Goal: Information Seeking & Learning: Learn about a topic

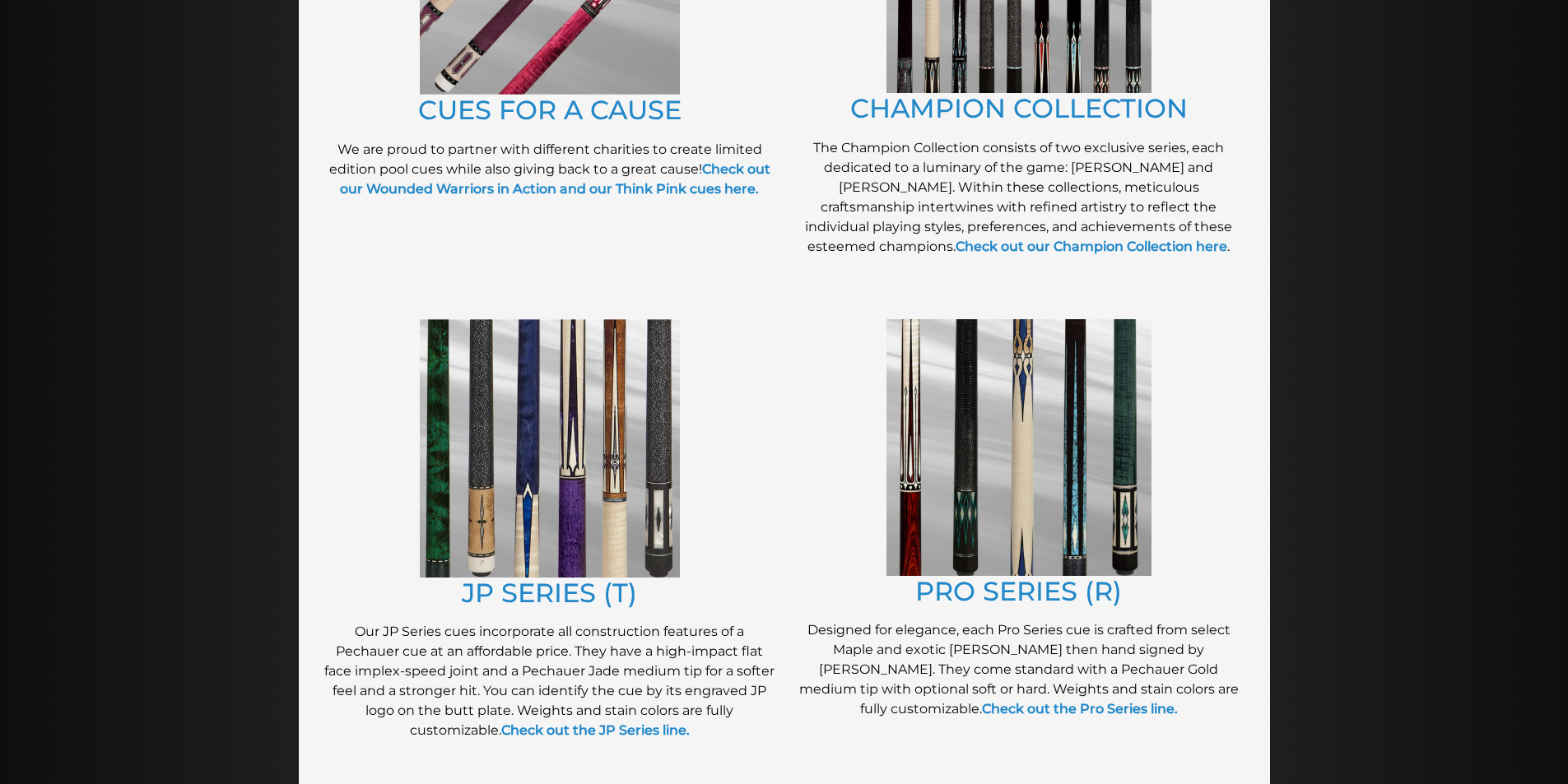
scroll to position [583, 0]
click at [521, 443] on img at bounding box center [550, 448] width 260 height 259
click at [546, 584] on link "JP SERIES (T)" at bounding box center [549, 592] width 175 height 32
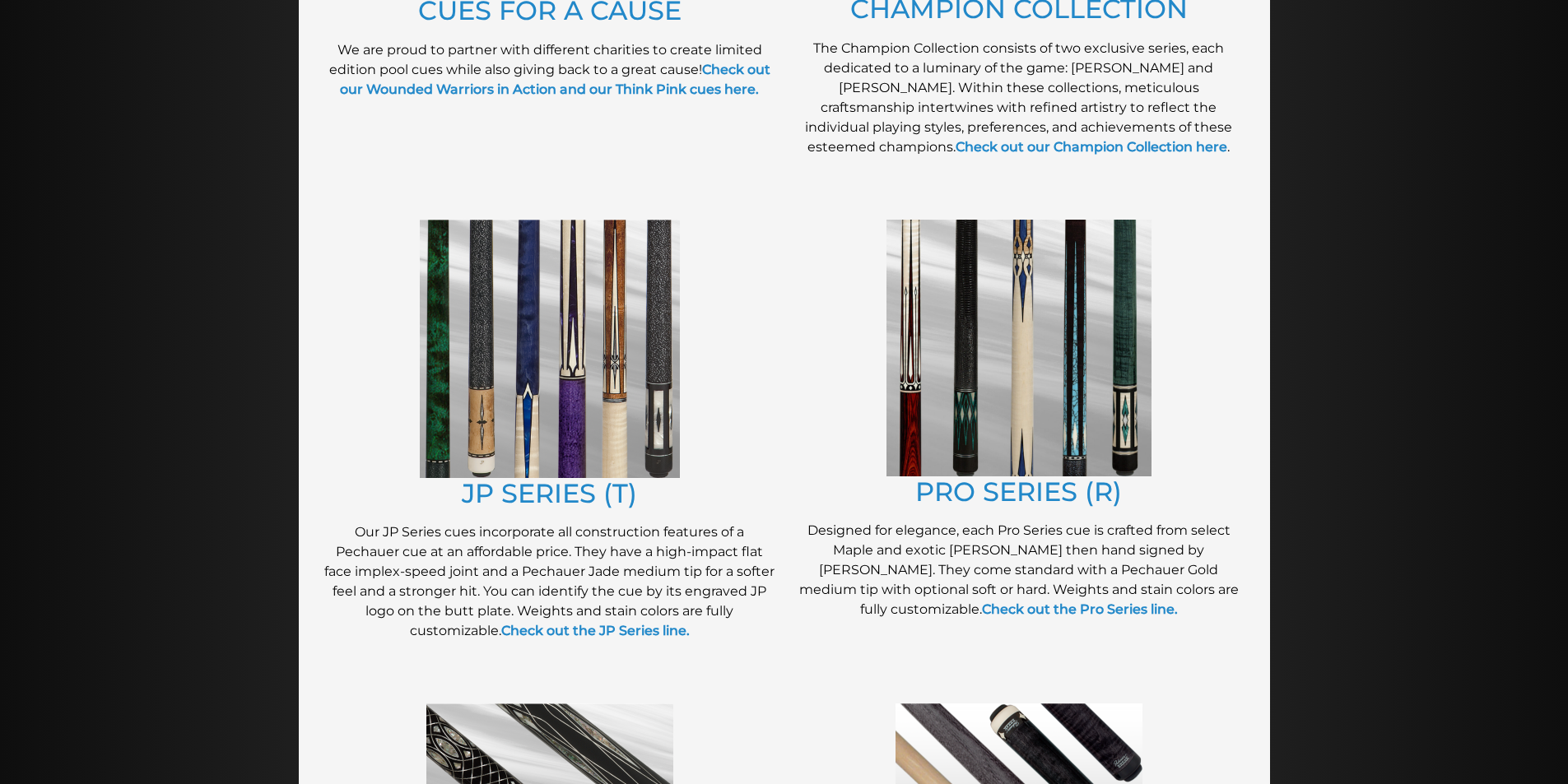
scroll to position [685, 0]
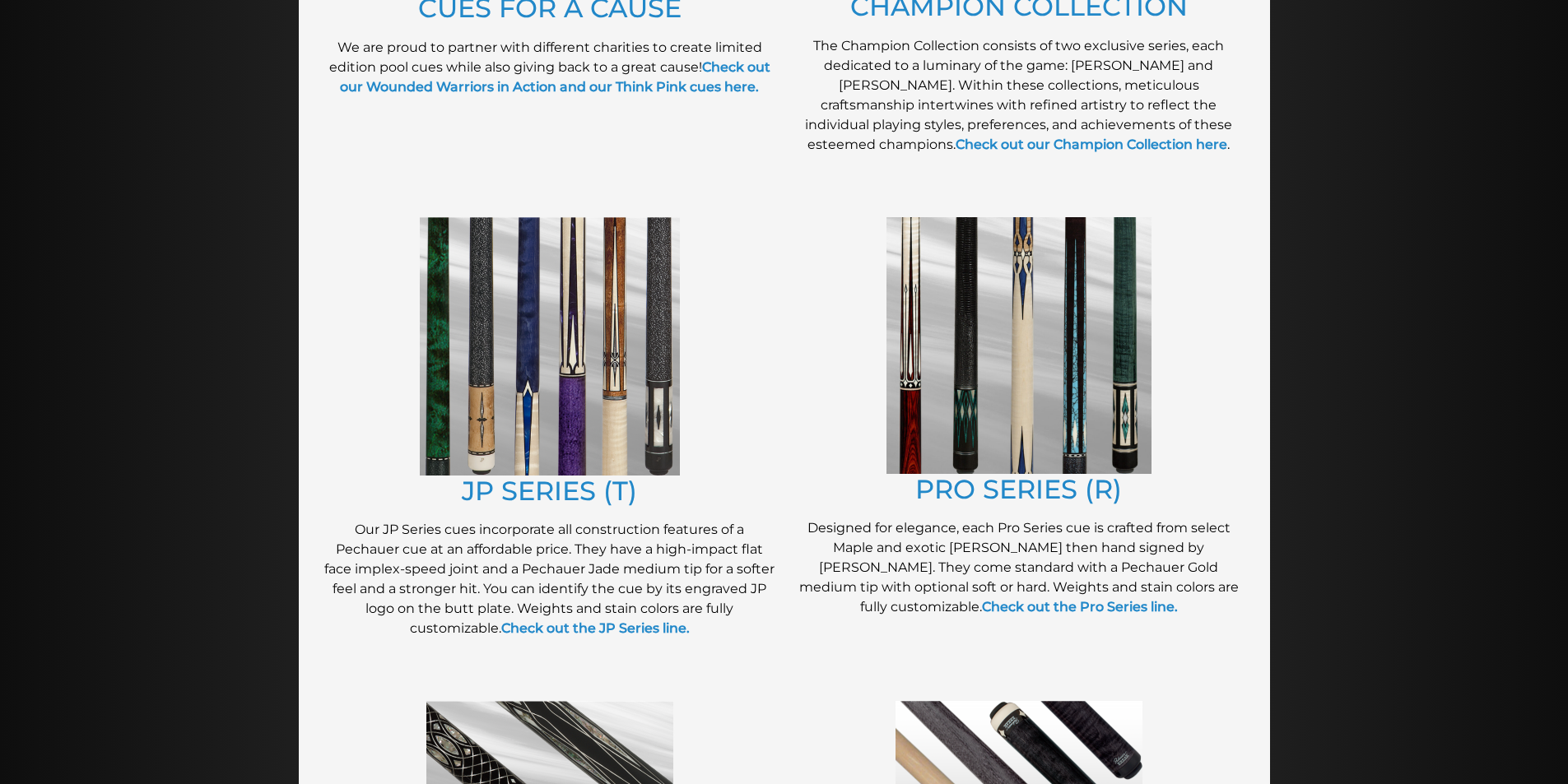
click at [1021, 343] on img at bounding box center [1018, 346] width 265 height 257
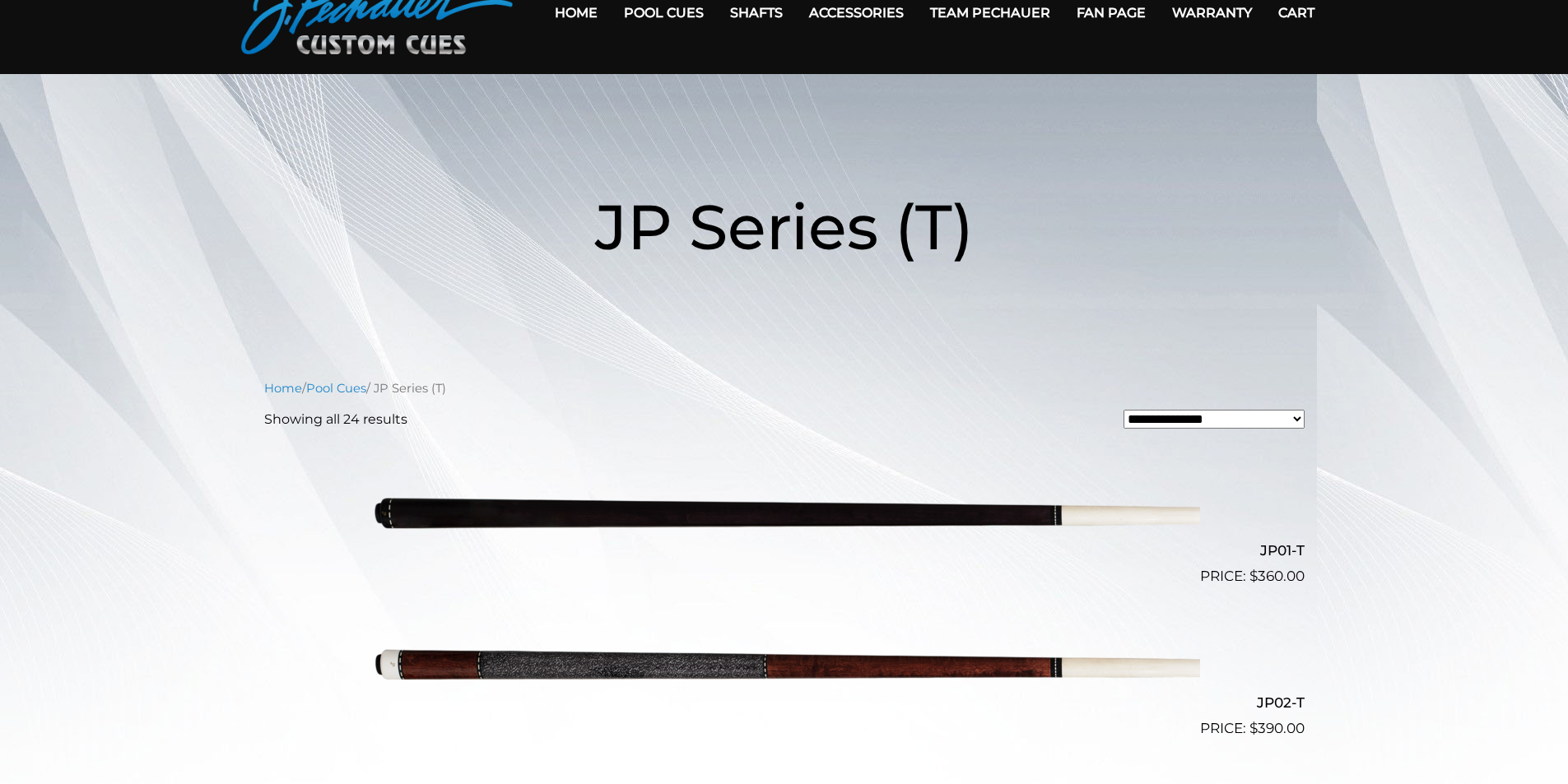
scroll to position [83, 0]
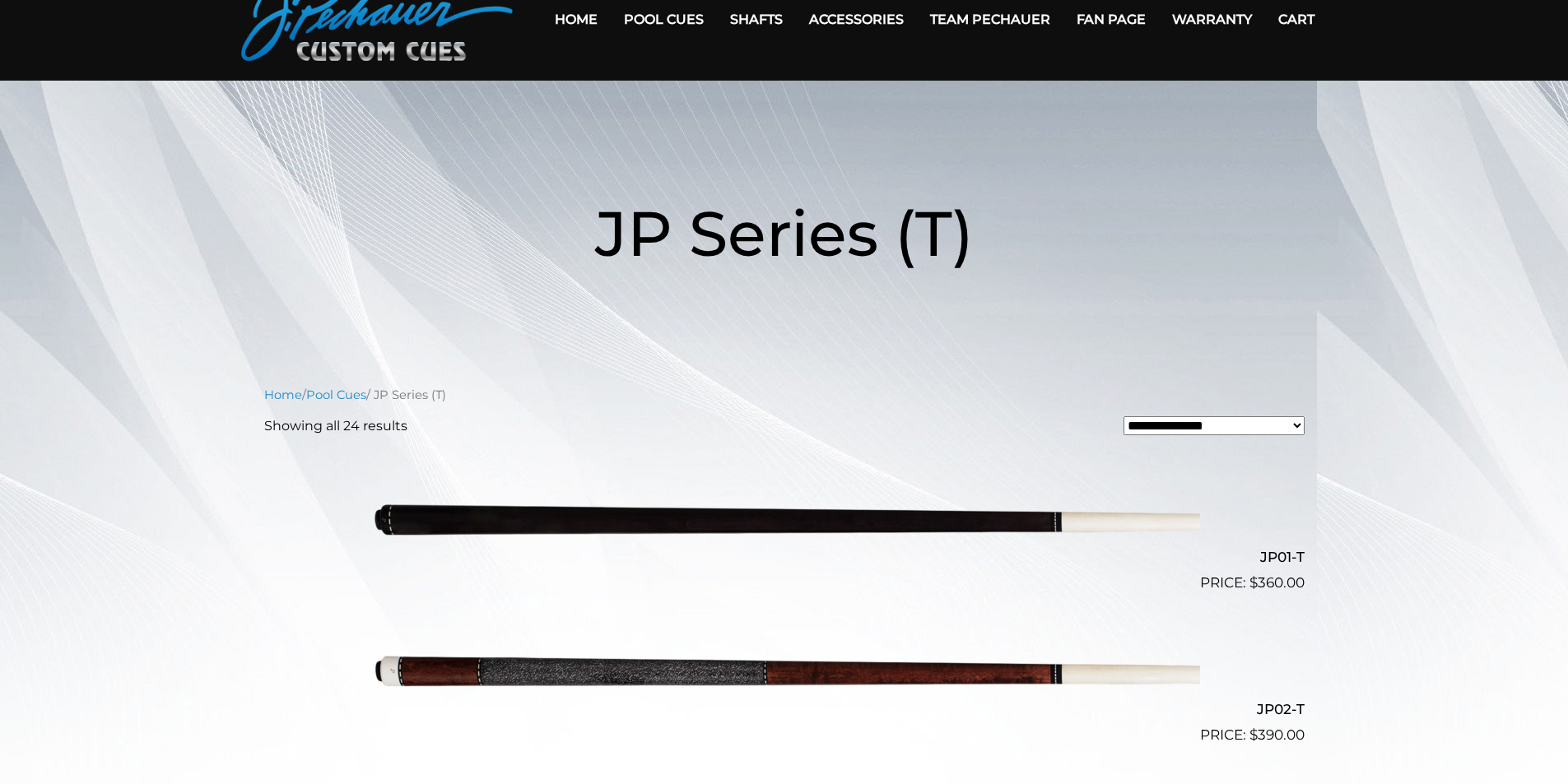
scroll to position [83, 0]
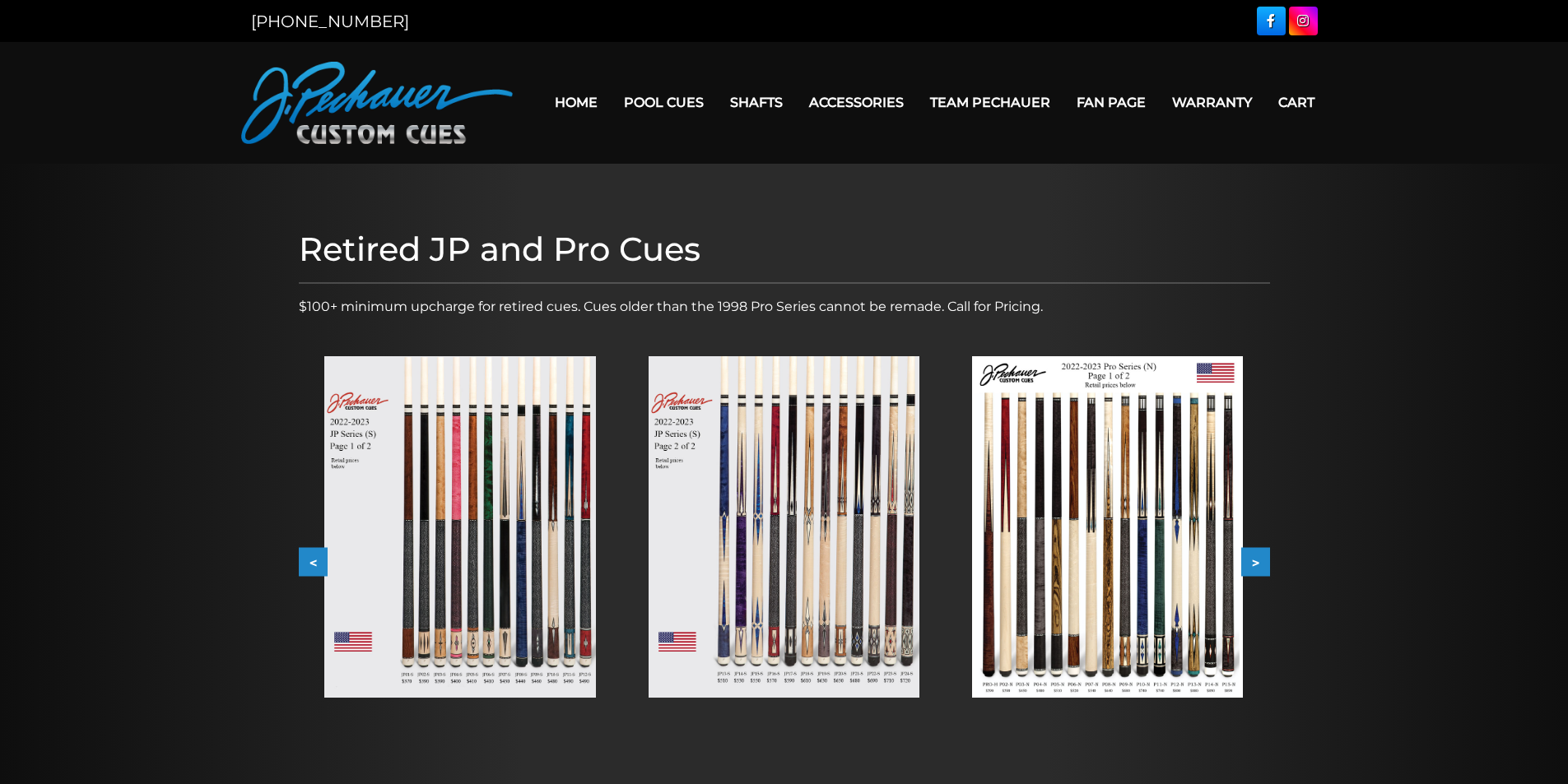
click at [448, 487] on img at bounding box center [459, 527] width 271 height 341
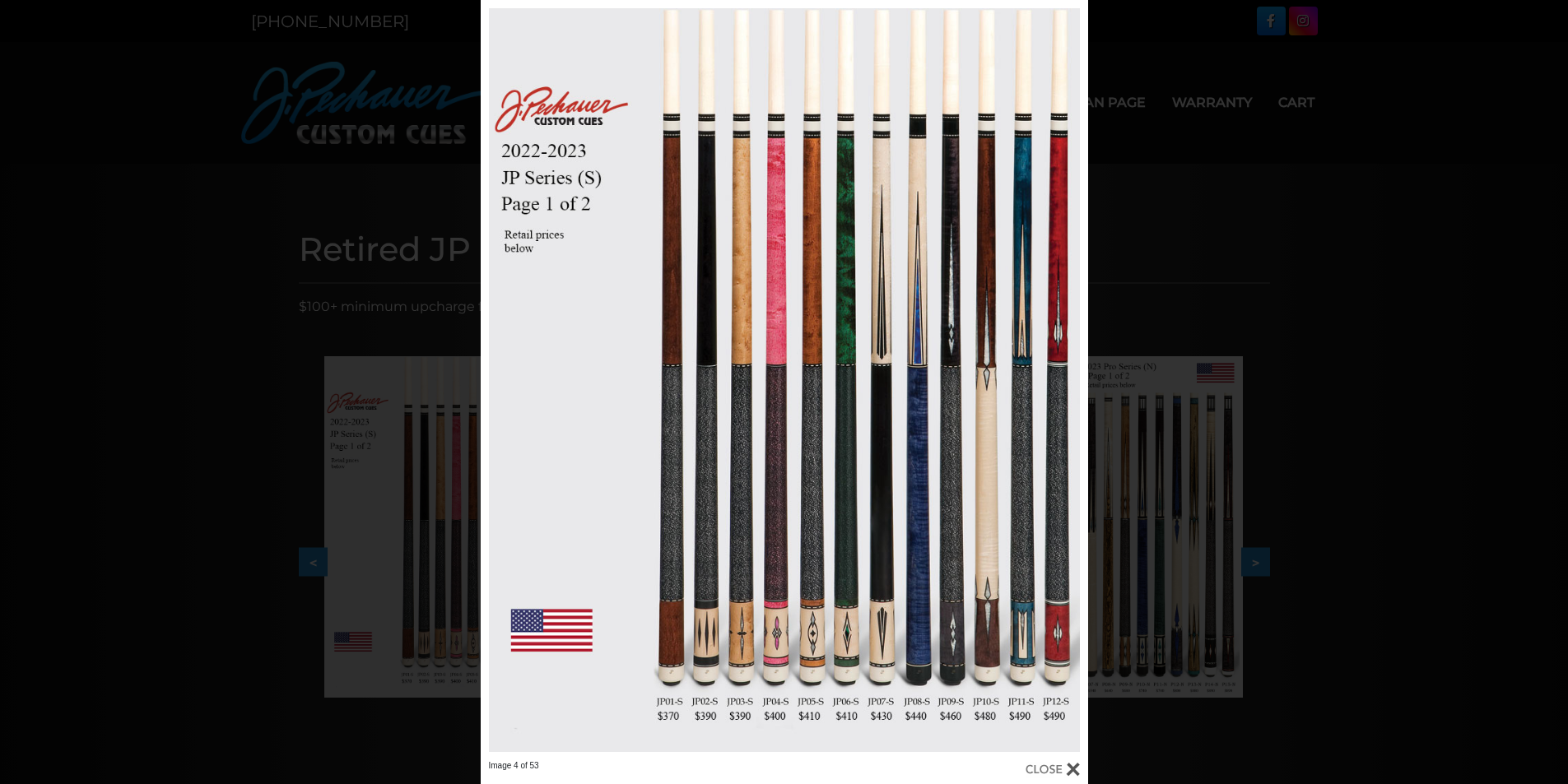
click at [408, 495] on div "Image 4 of 53" at bounding box center [784, 392] width 1568 height 784
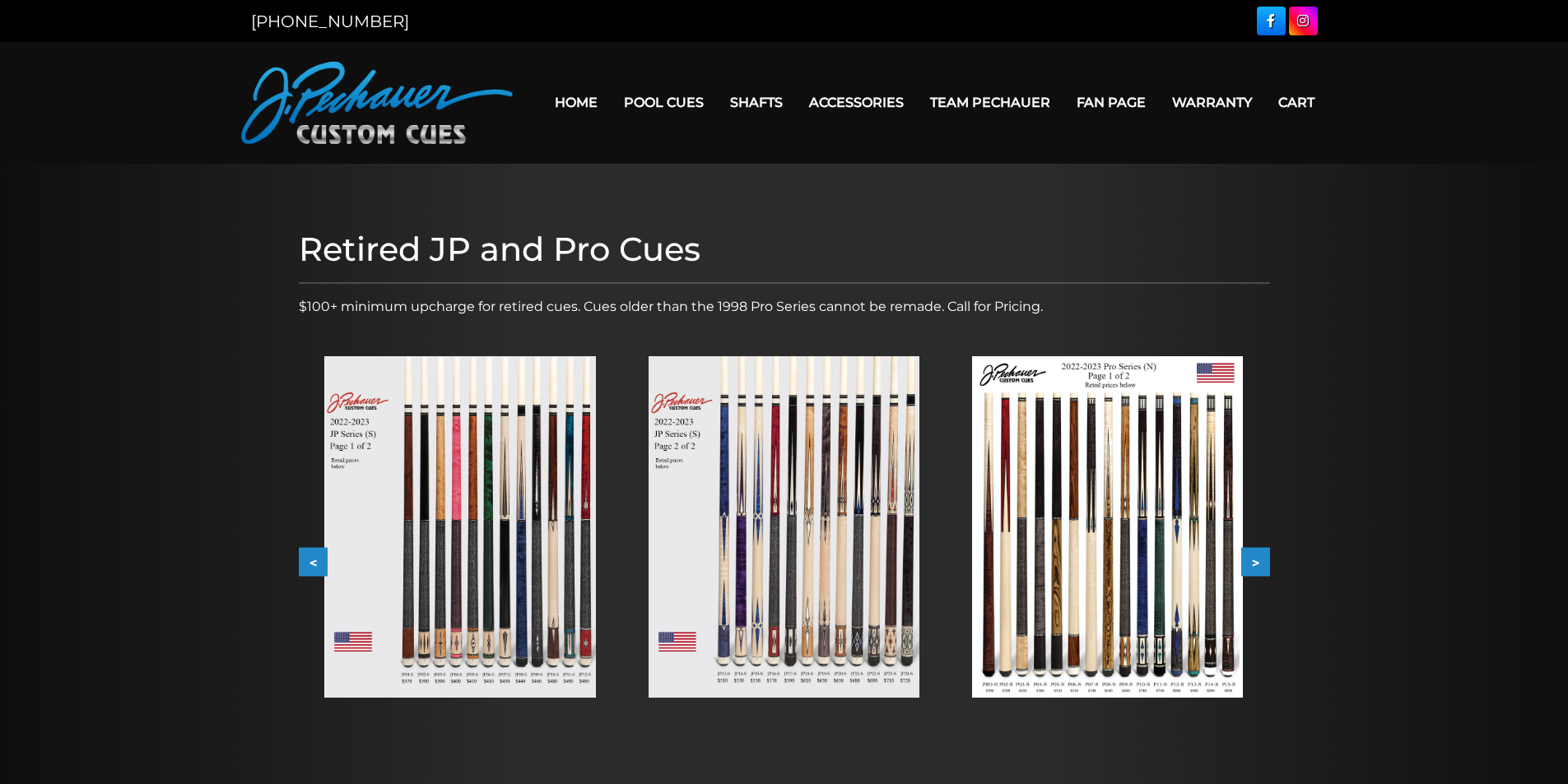
click at [788, 517] on img at bounding box center [784, 527] width 271 height 341
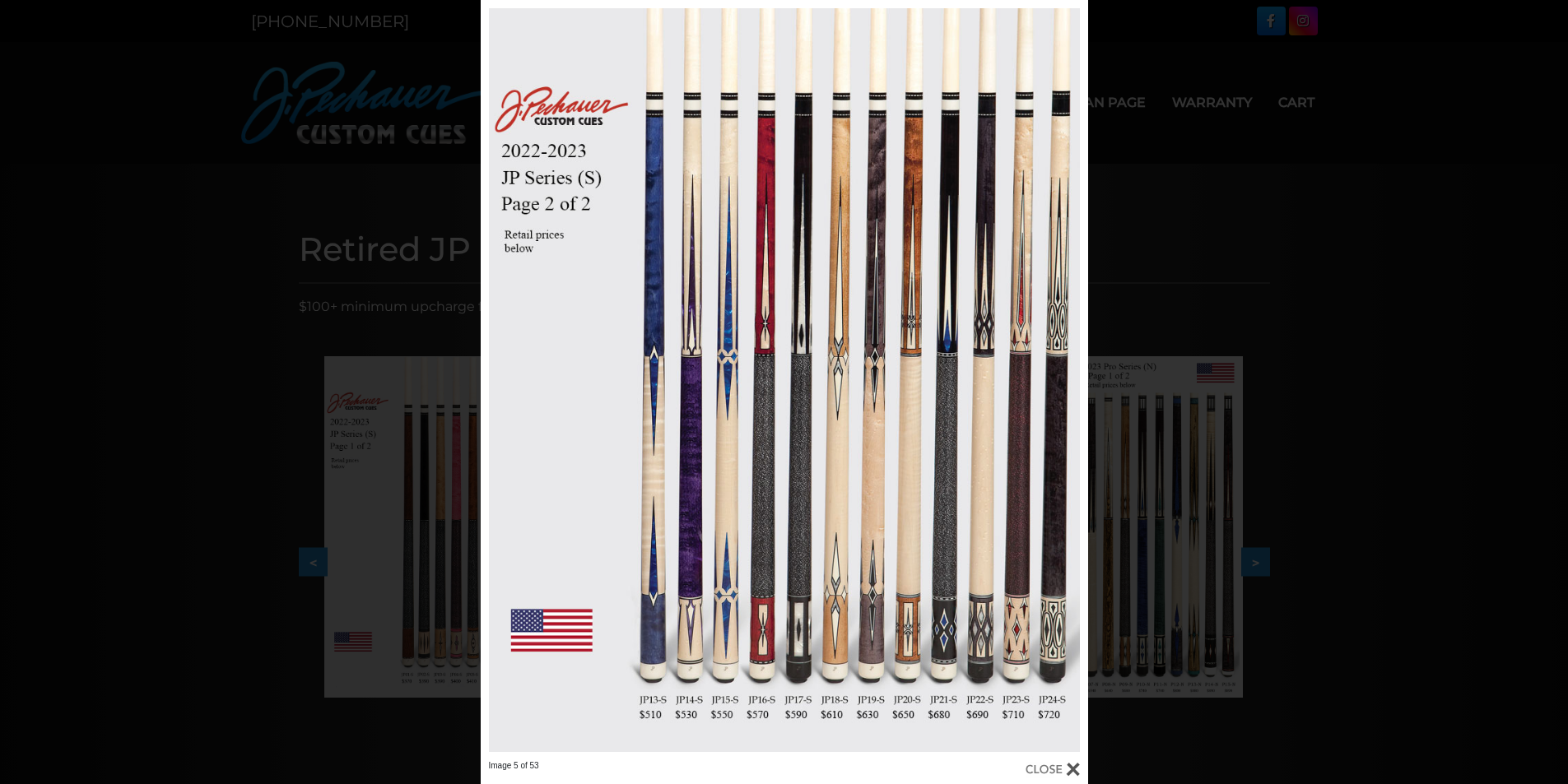
click at [788, 517] on div at bounding box center [784, 380] width 607 height 760
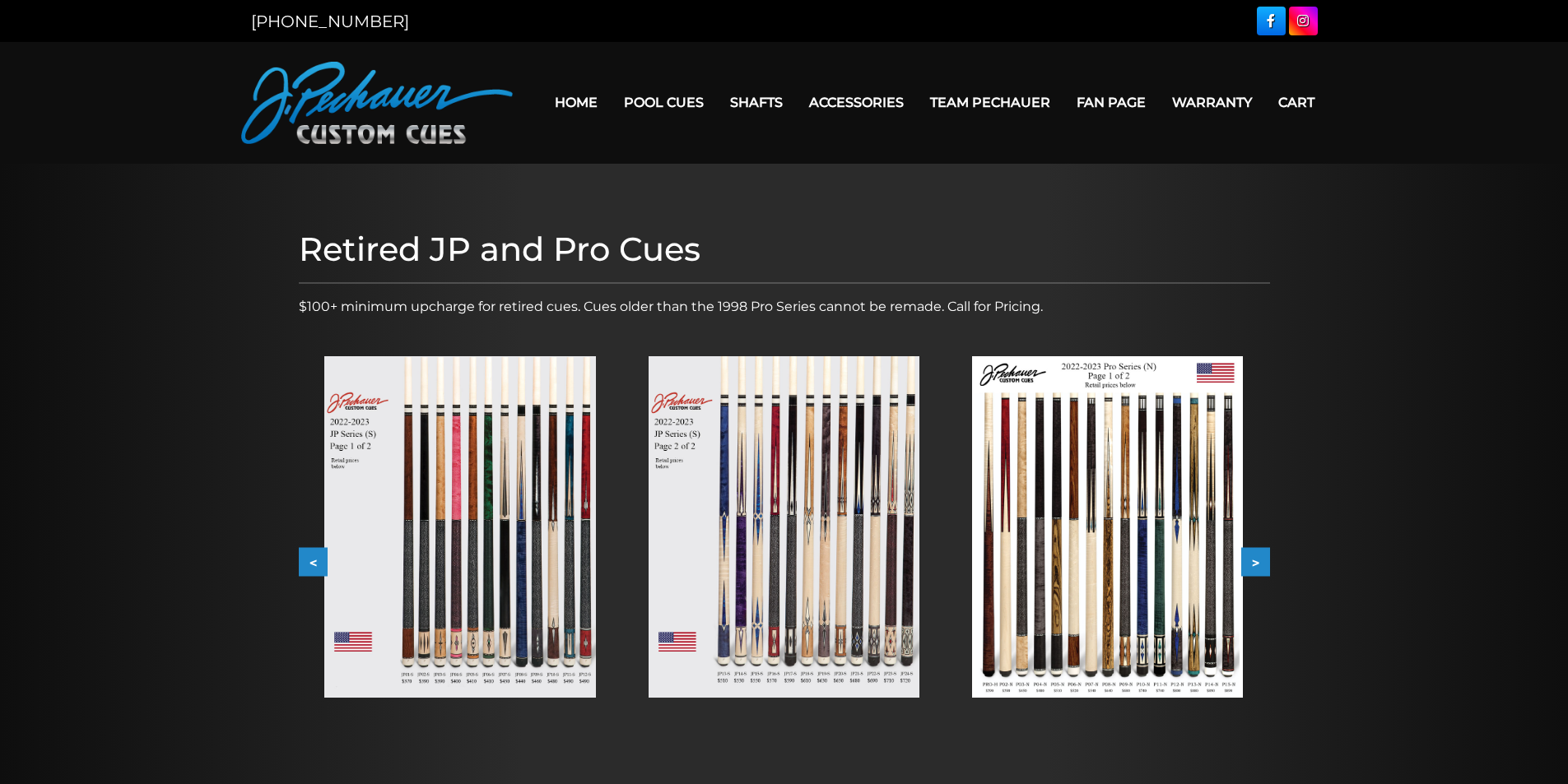
click at [788, 517] on img at bounding box center [784, 527] width 271 height 341
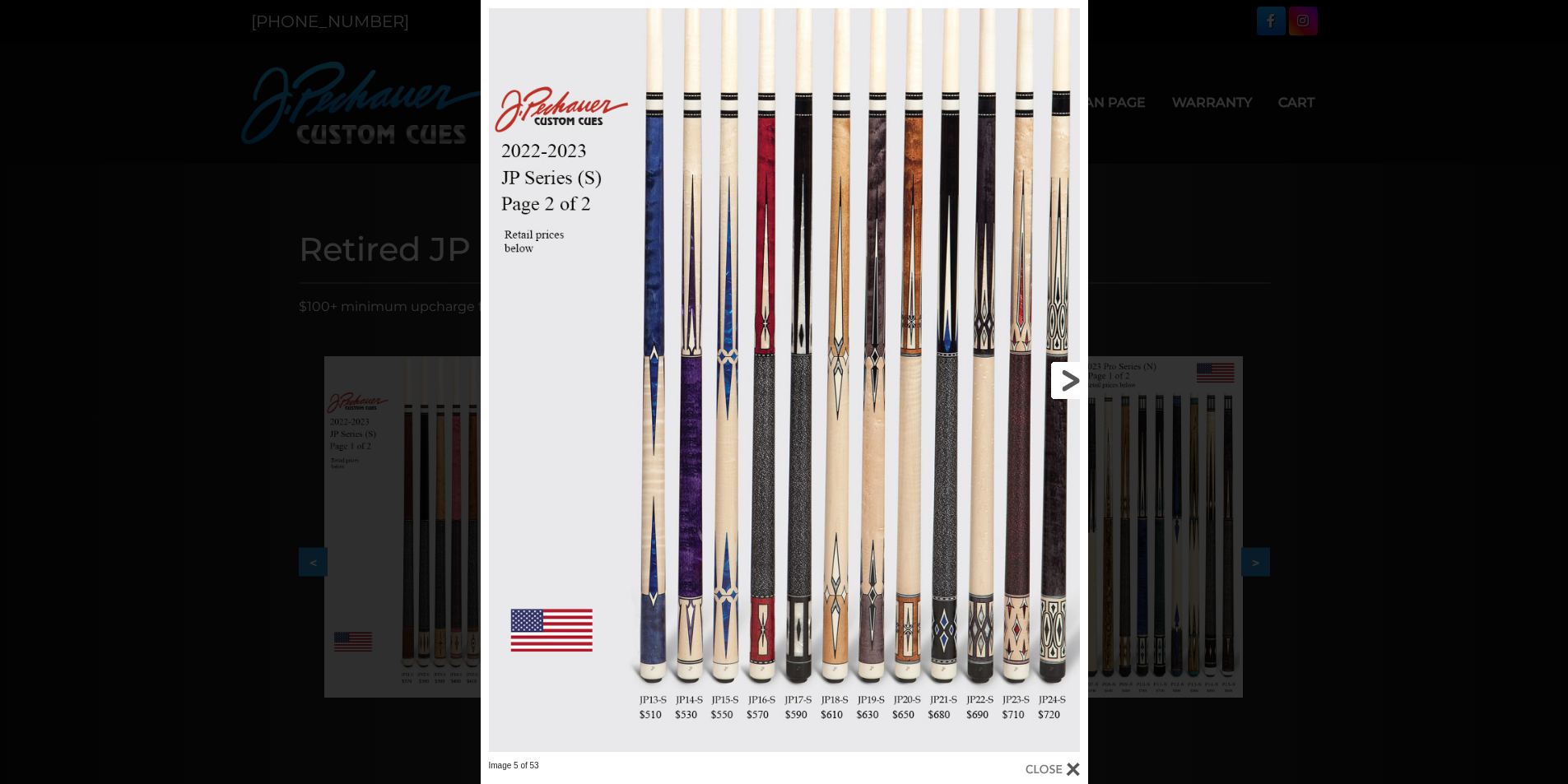
click at [876, 505] on link at bounding box center [950, 380] width 273 height 760
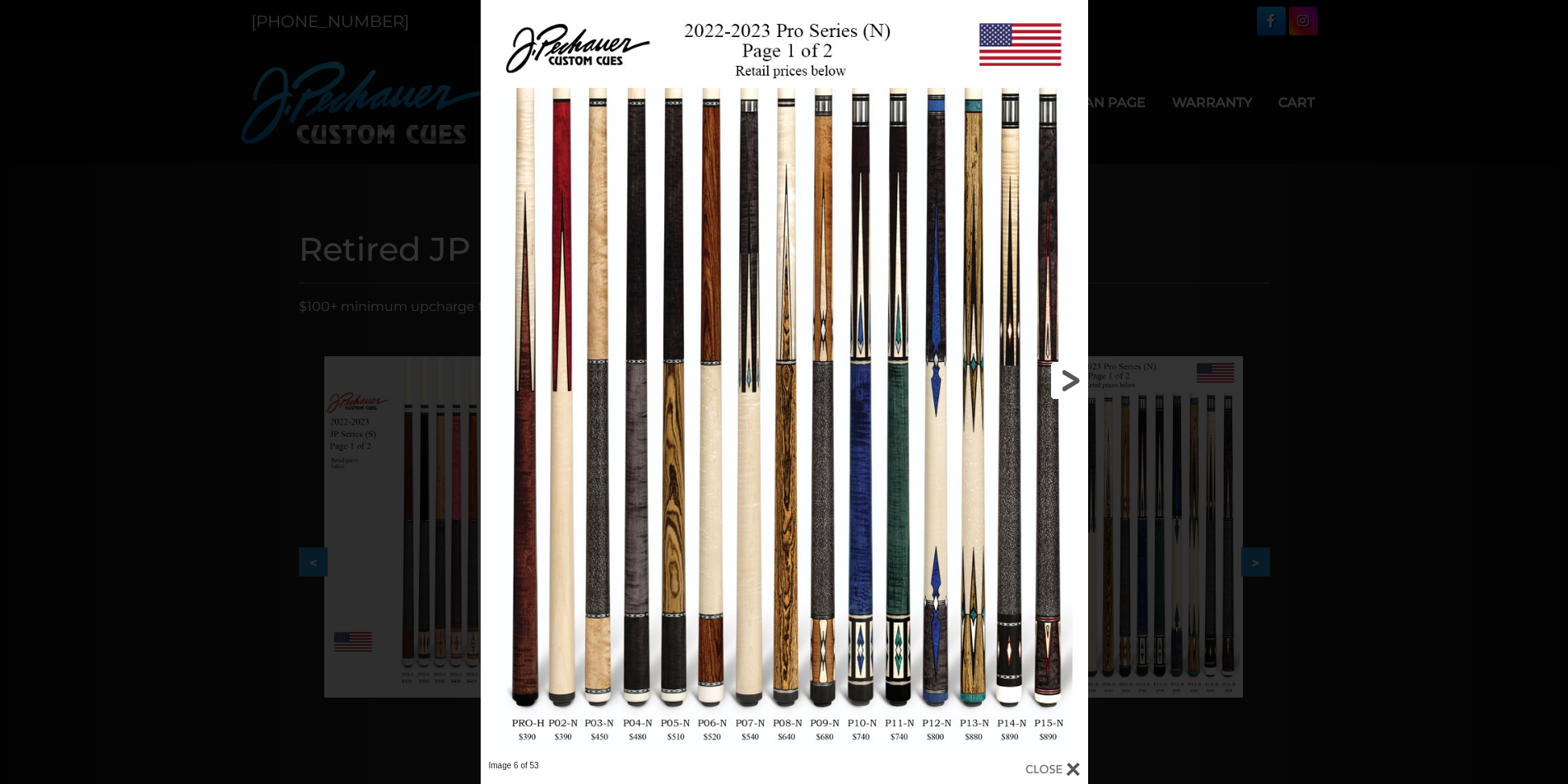
click at [1075, 384] on link at bounding box center [950, 380] width 273 height 760
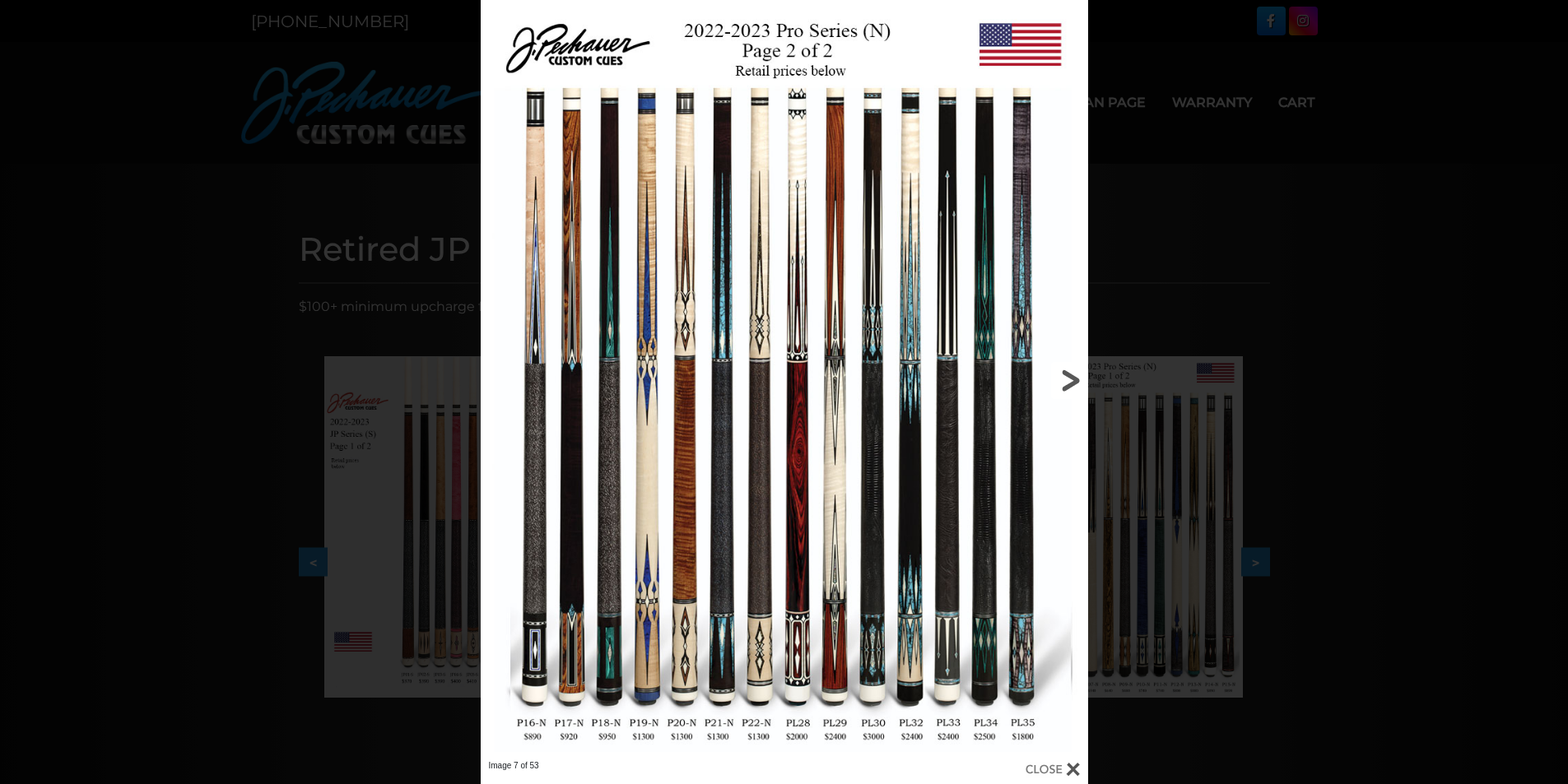
click at [1073, 383] on link at bounding box center [950, 380] width 273 height 760
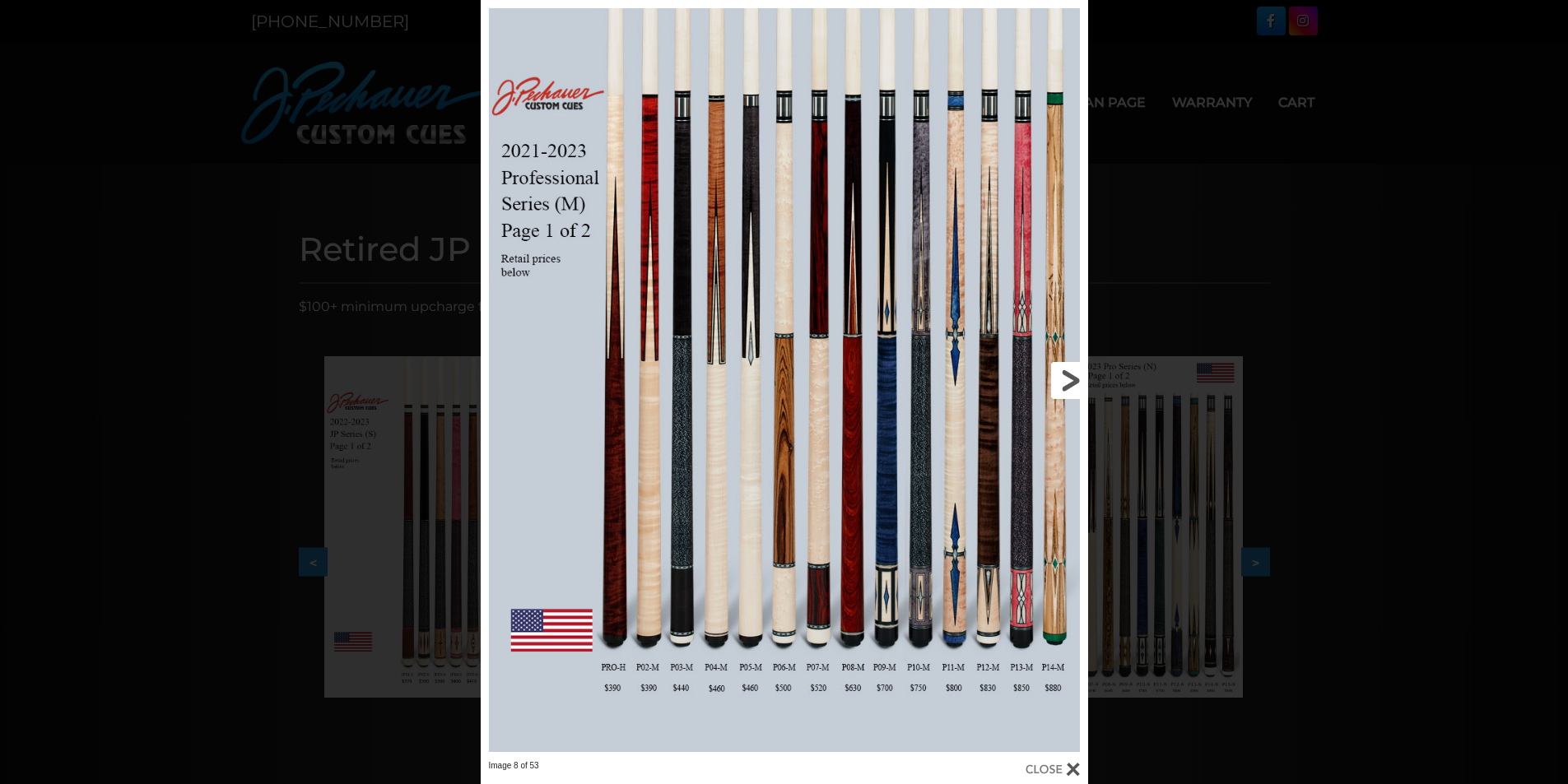
click at [1073, 383] on link at bounding box center [950, 380] width 273 height 760
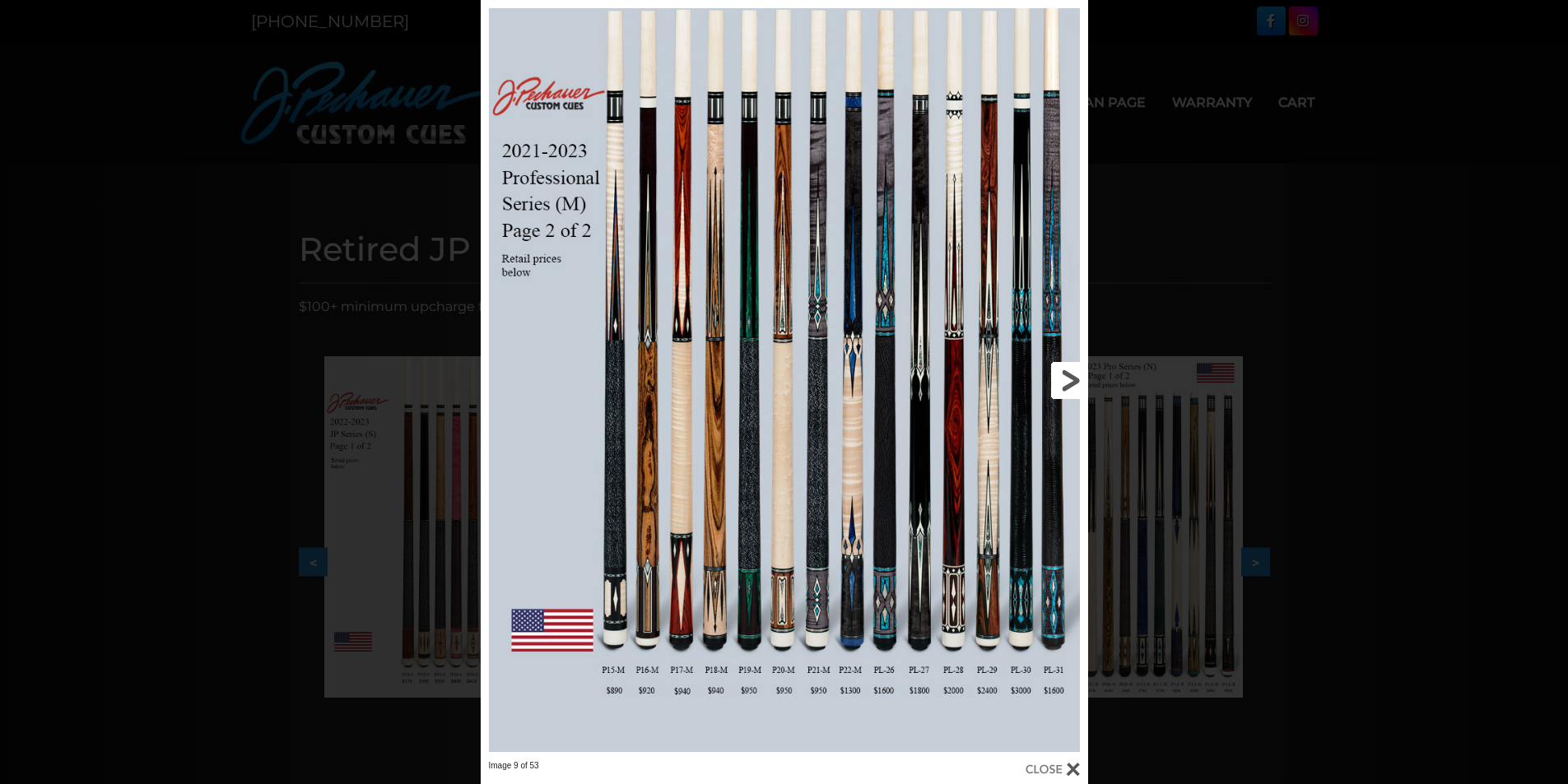
click at [1073, 383] on link at bounding box center [950, 380] width 273 height 760
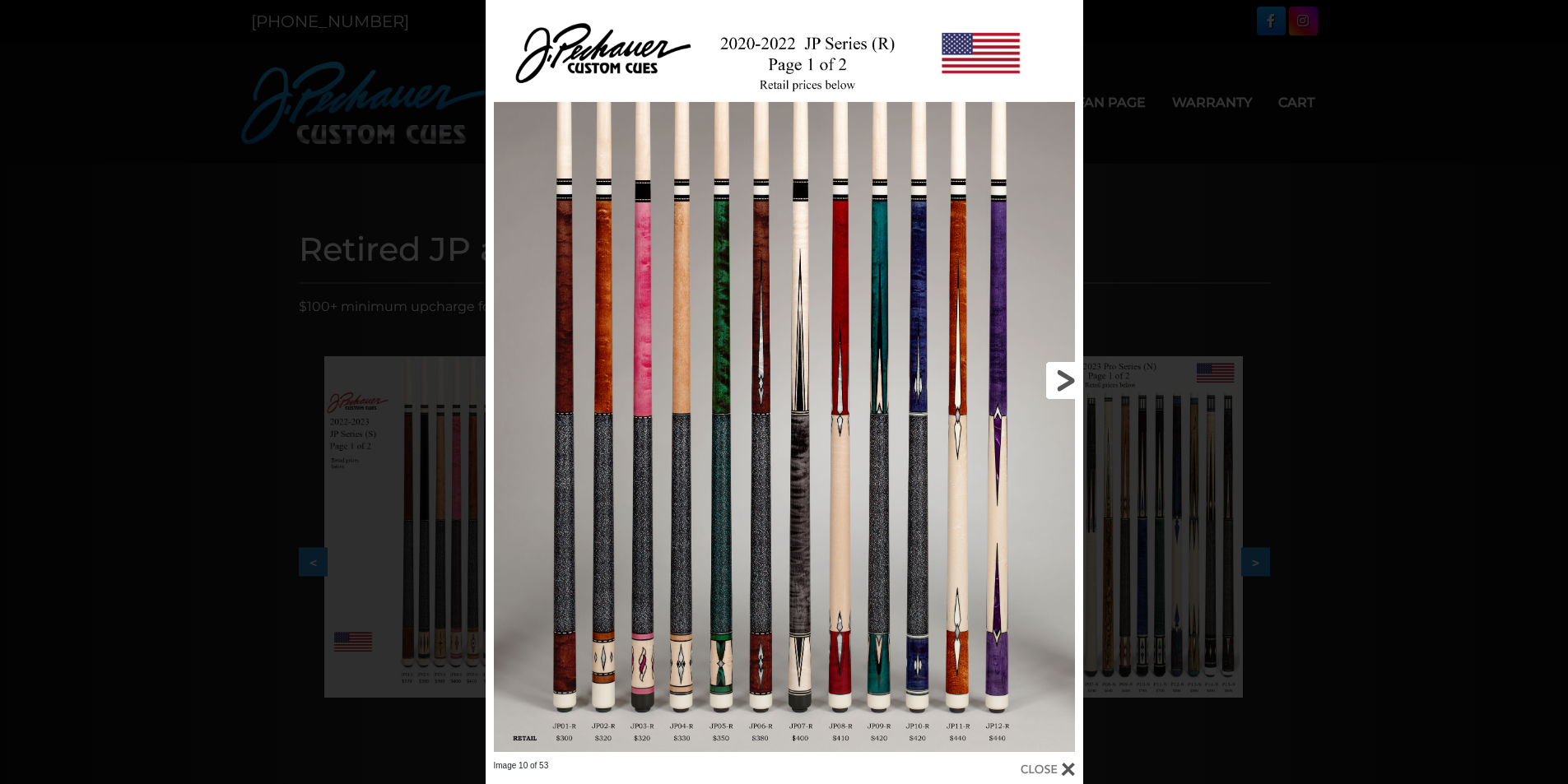
click at [1073, 383] on link at bounding box center [949, 380] width 269 height 760
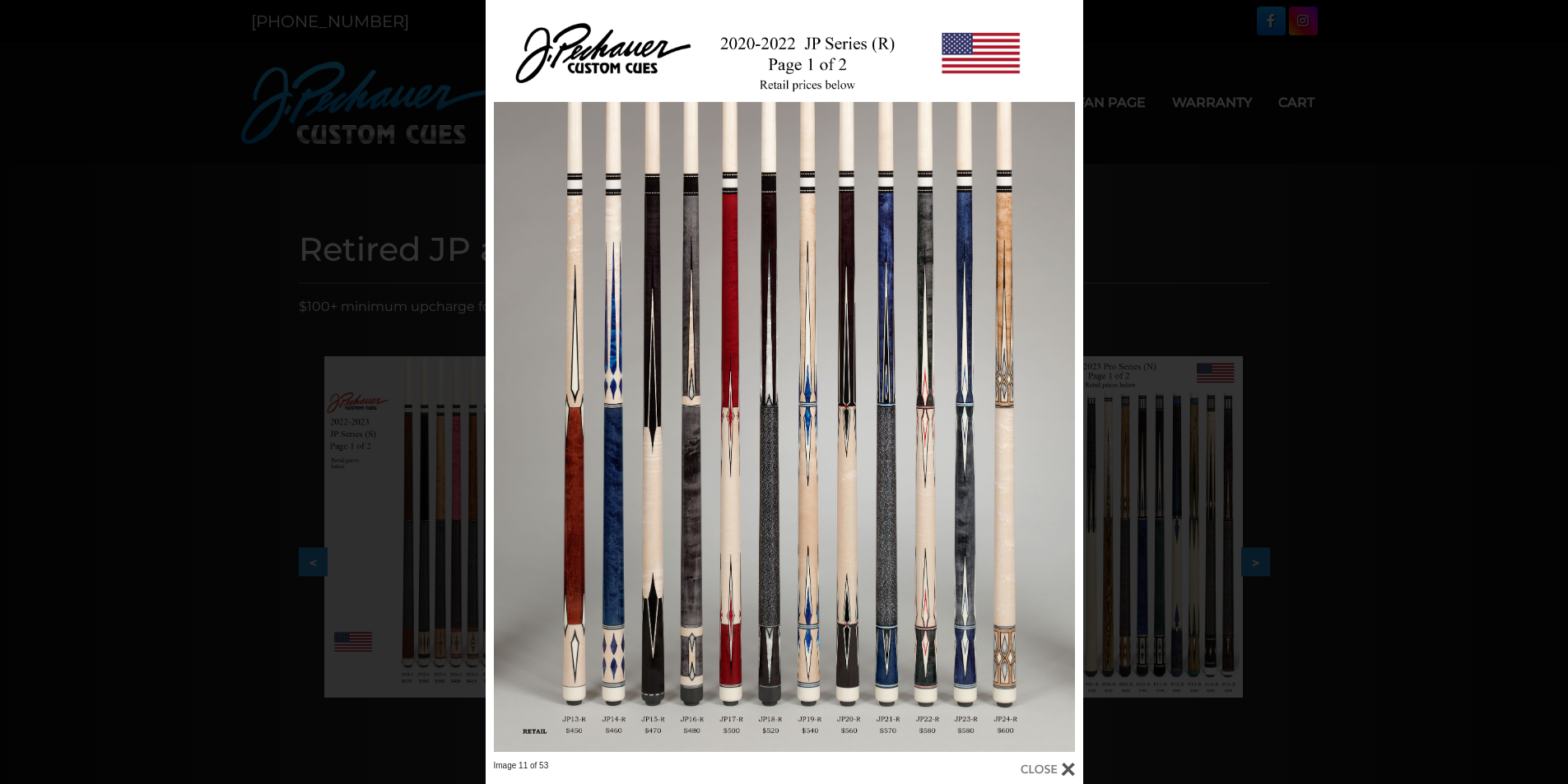
click at [1197, 507] on div "Image 11 of 53" at bounding box center [784, 392] width 1568 height 784
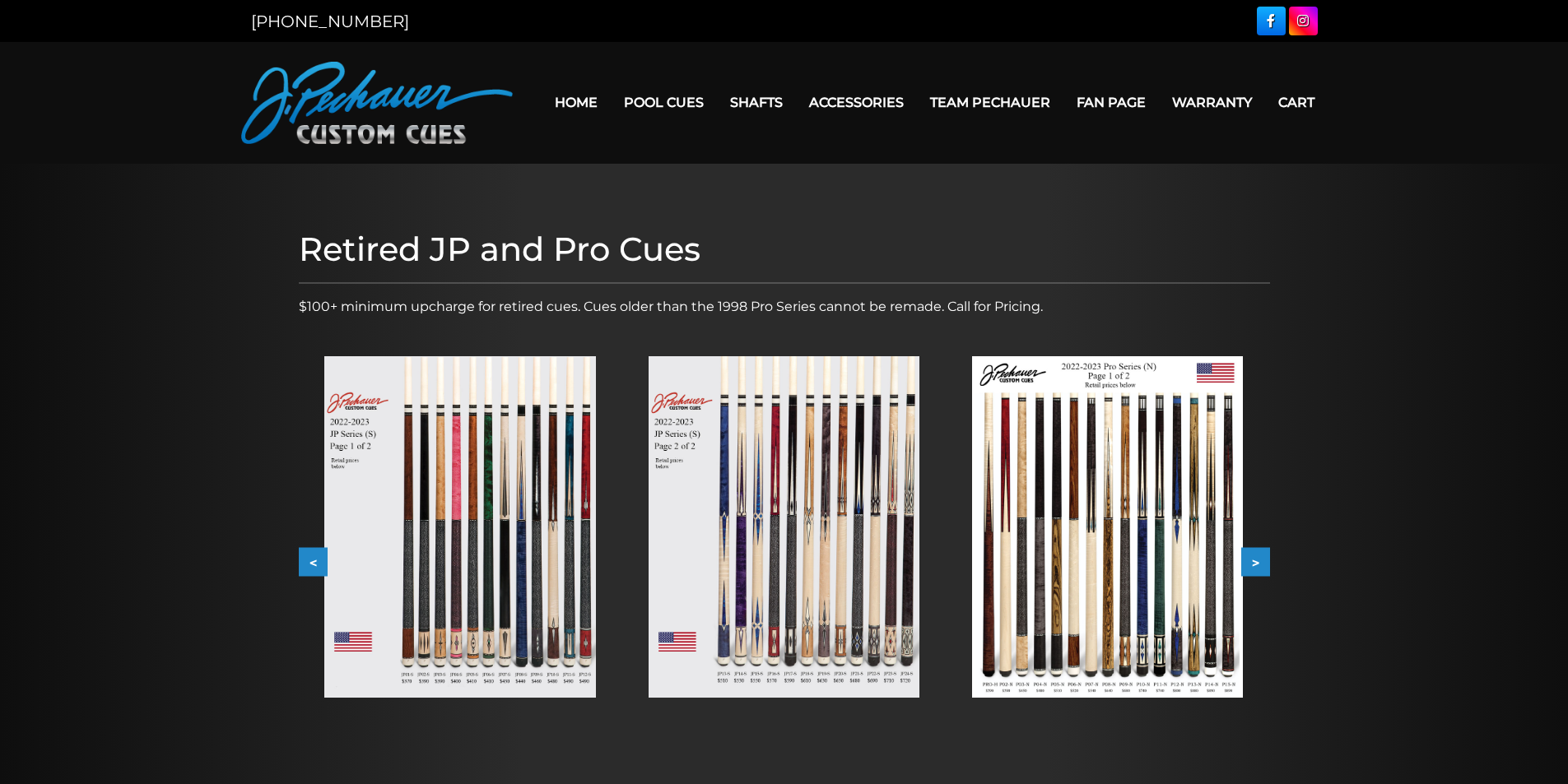
click at [1071, 511] on img at bounding box center [1107, 527] width 271 height 341
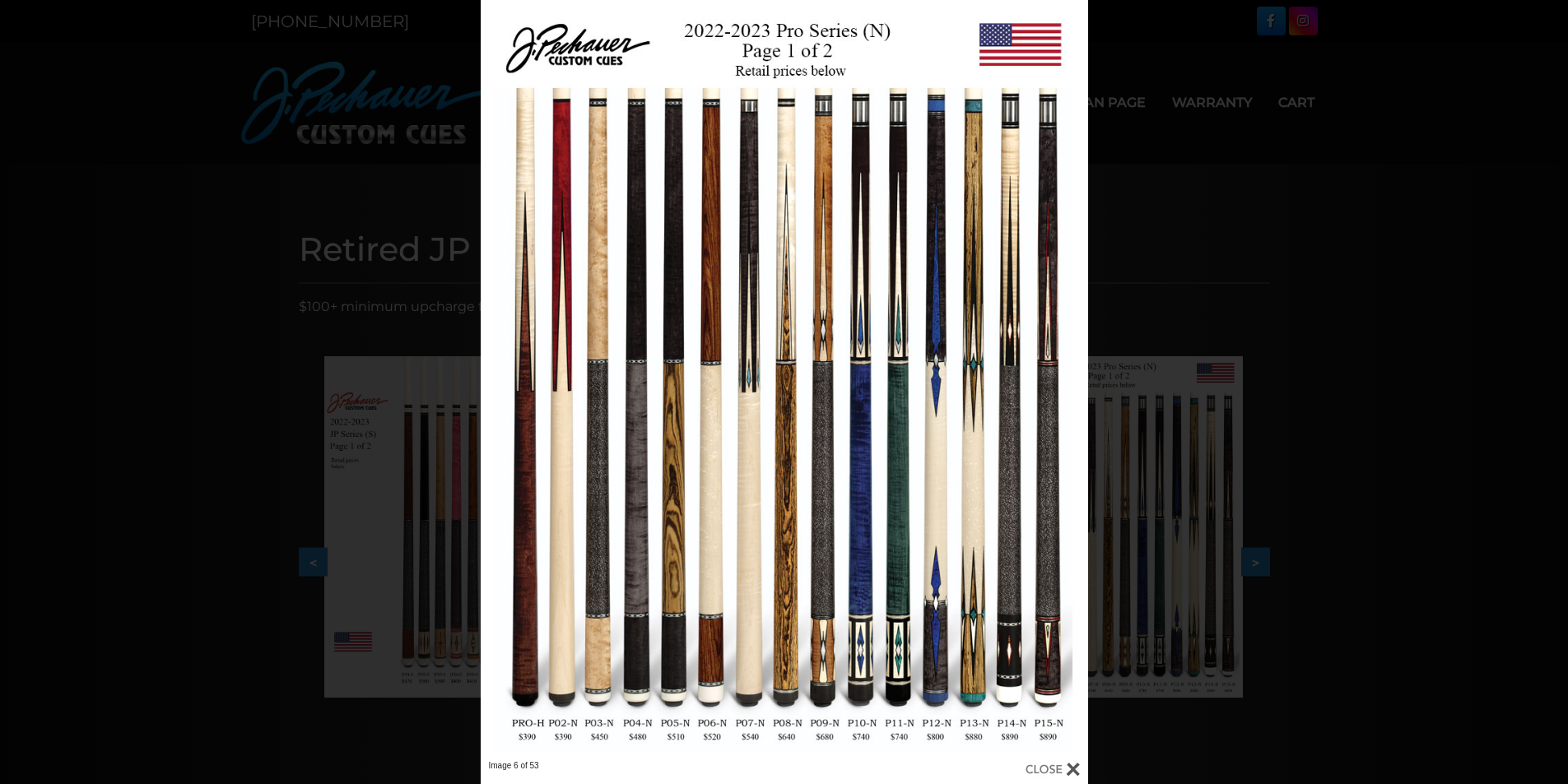
click at [1274, 418] on div "Image 6 of 53" at bounding box center [784, 392] width 1568 height 784
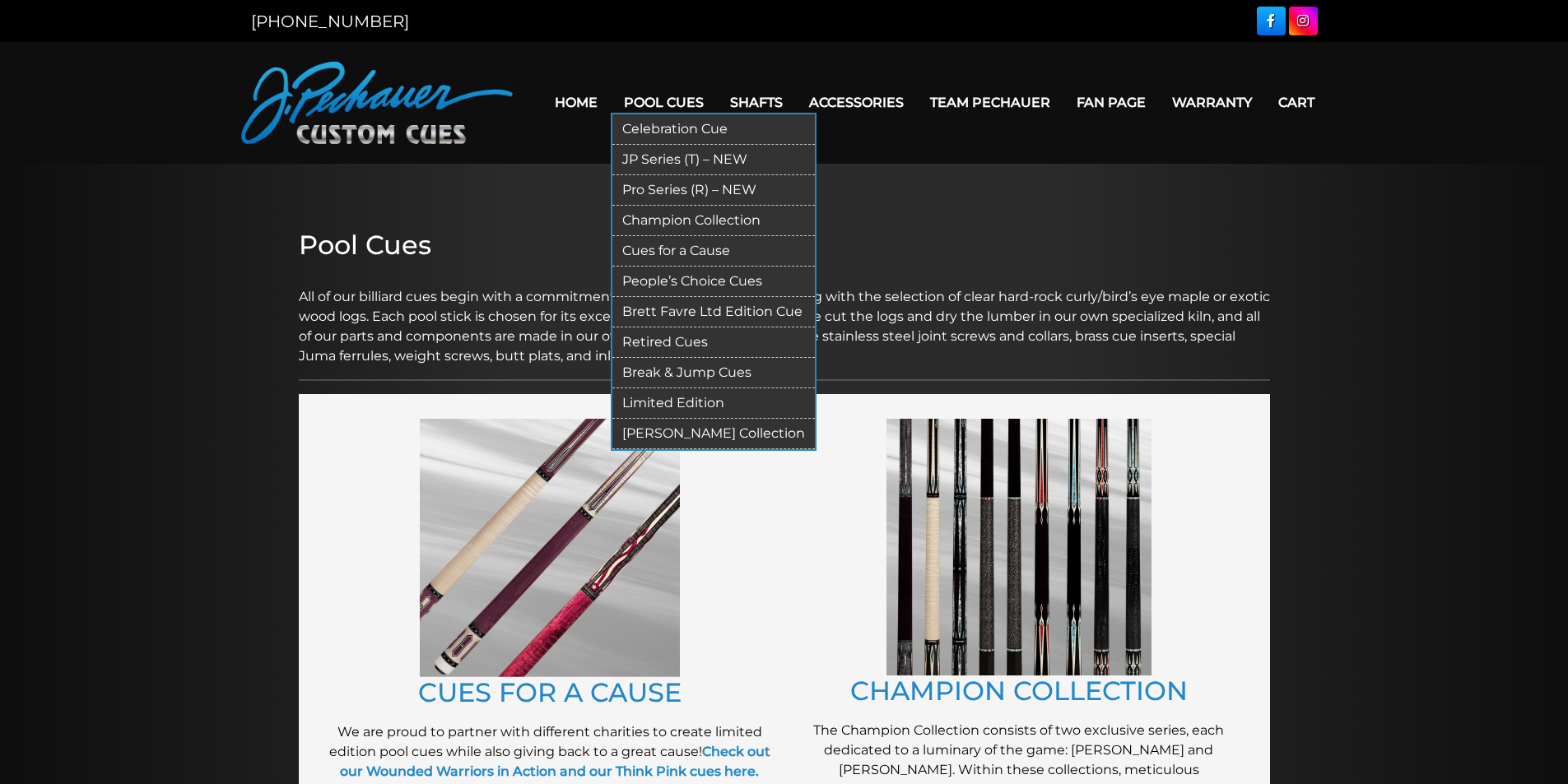
click at [684, 125] on link "Celebration Cue" at bounding box center [714, 129] width 202 height 31
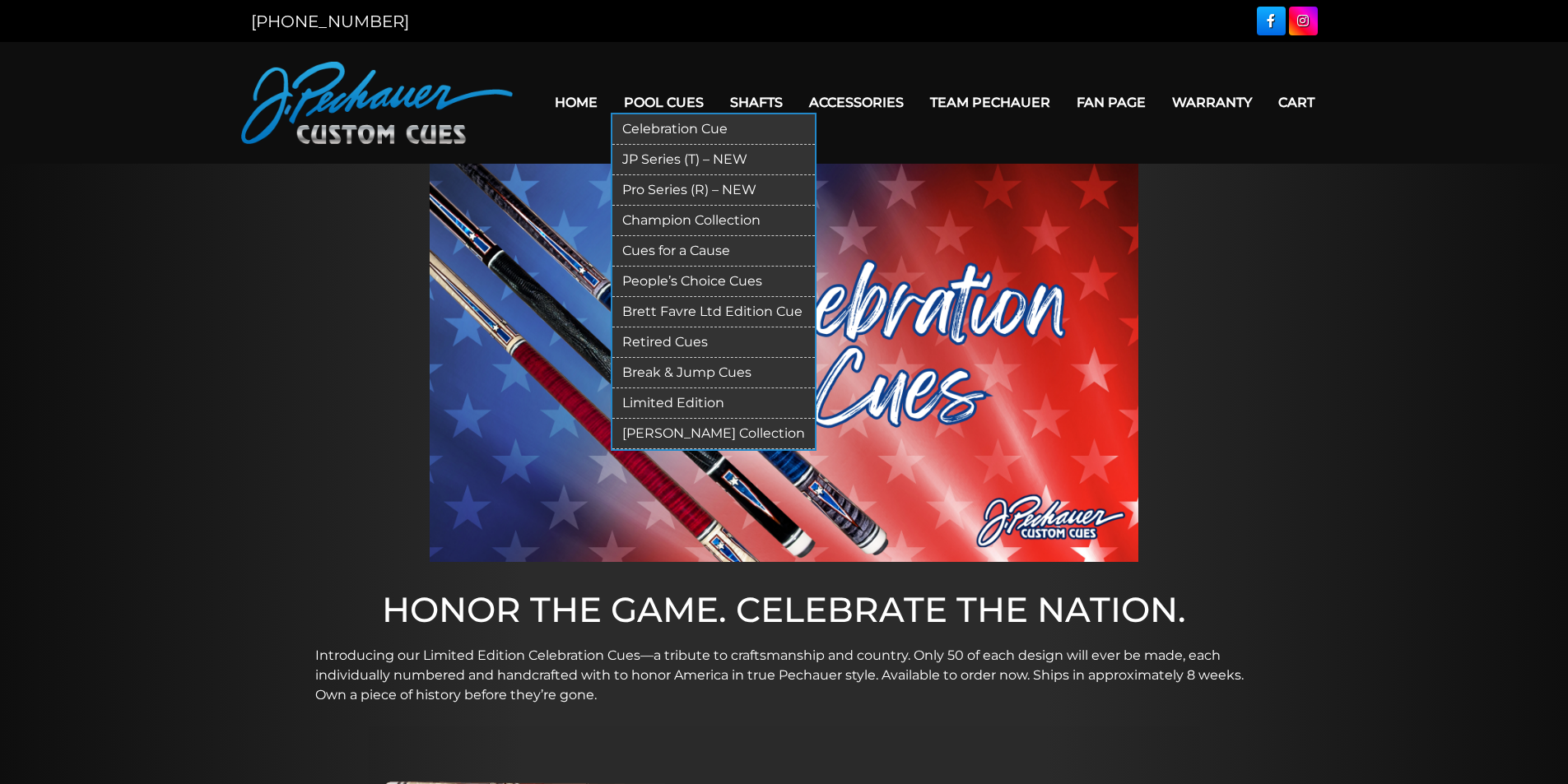
click at [644, 106] on link "Pool Cues" at bounding box center [663, 103] width 106 height 42
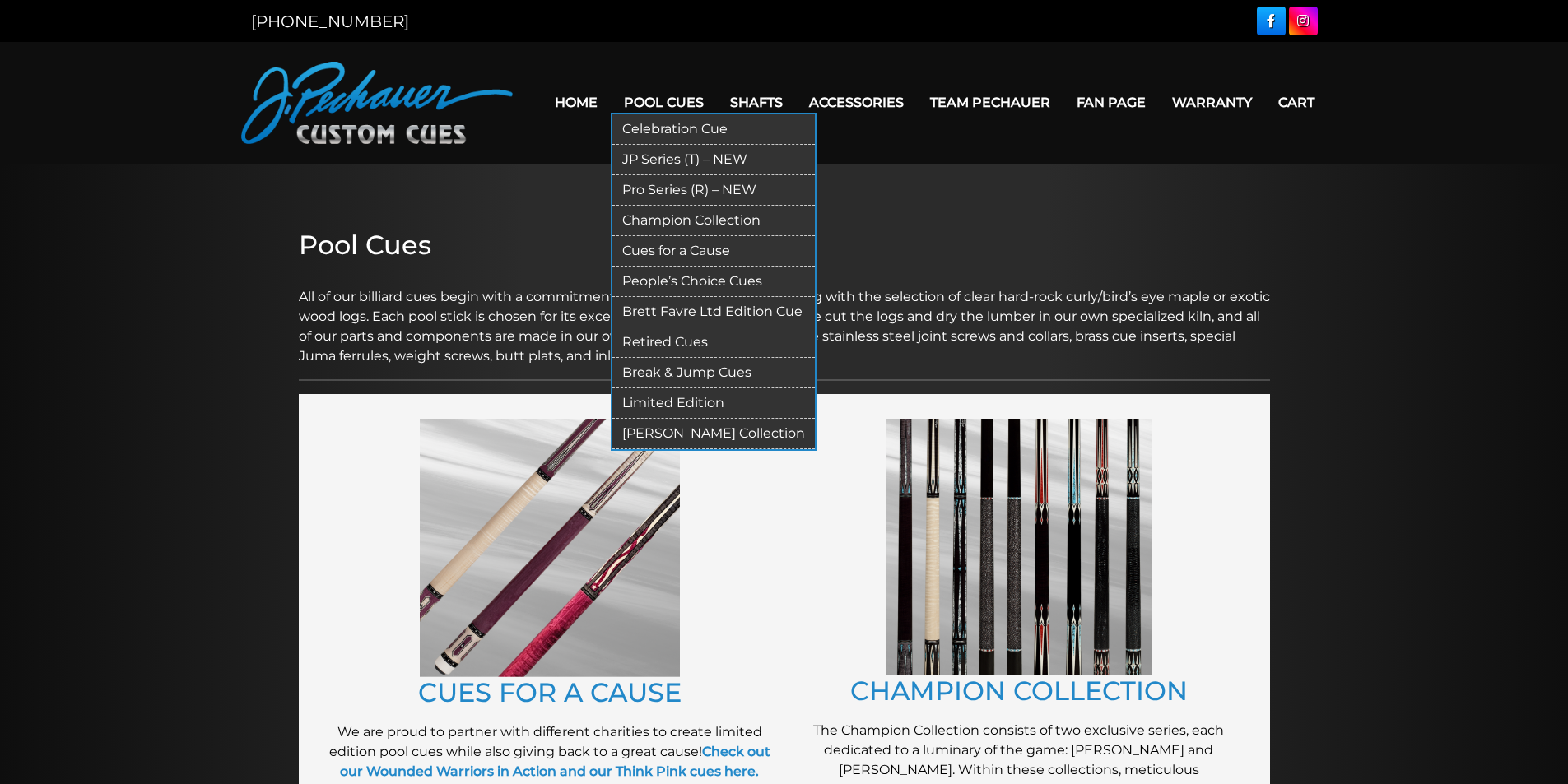
click at [688, 99] on link "Pool Cues" at bounding box center [663, 103] width 106 height 42
click at [685, 435] on link "[PERSON_NAME] Collection" at bounding box center [714, 434] width 202 height 31
click at [664, 106] on link "Pool Cues" at bounding box center [663, 103] width 106 height 42
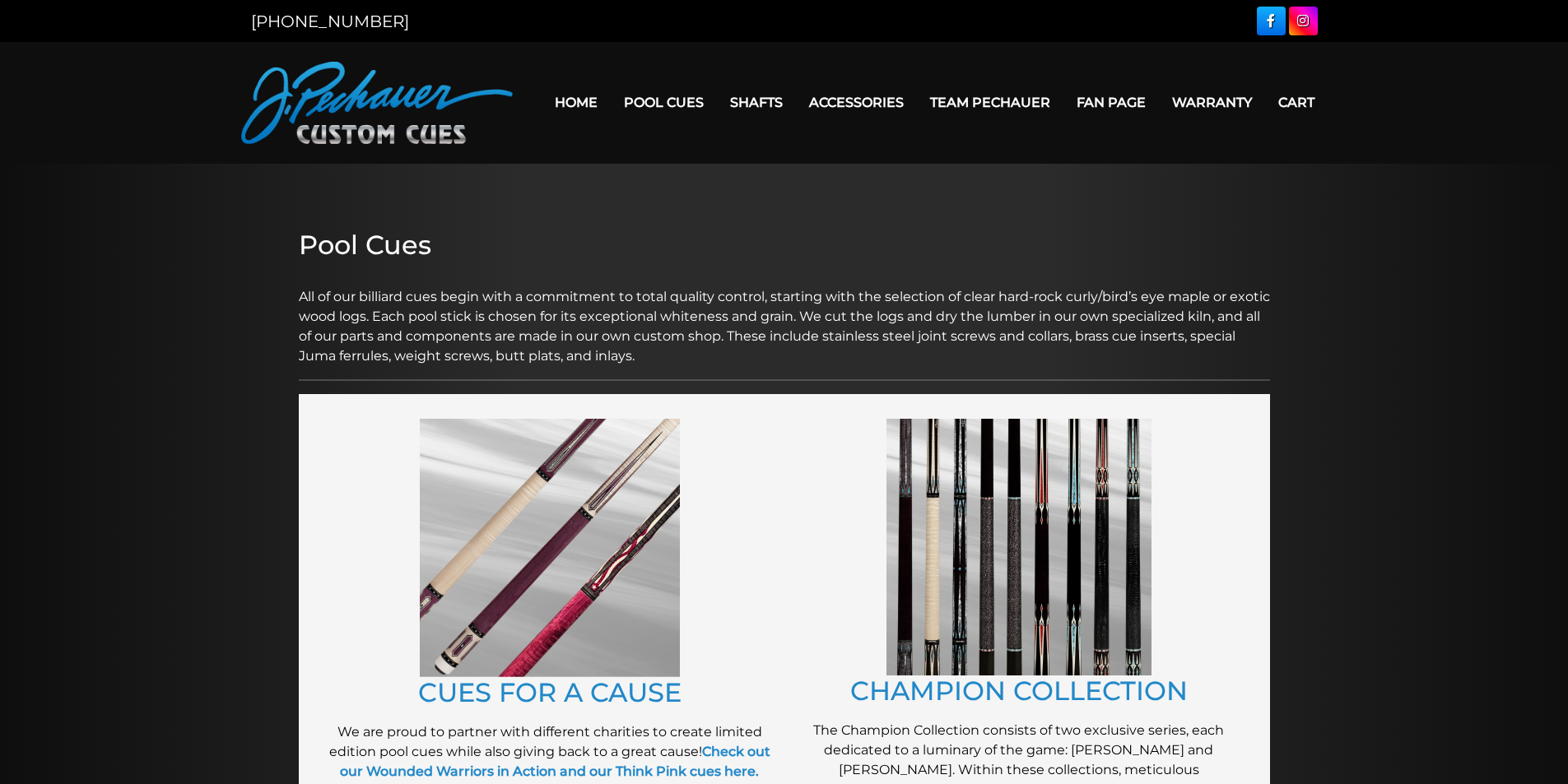
click at [1037, 531] on img at bounding box center [1018, 547] width 265 height 257
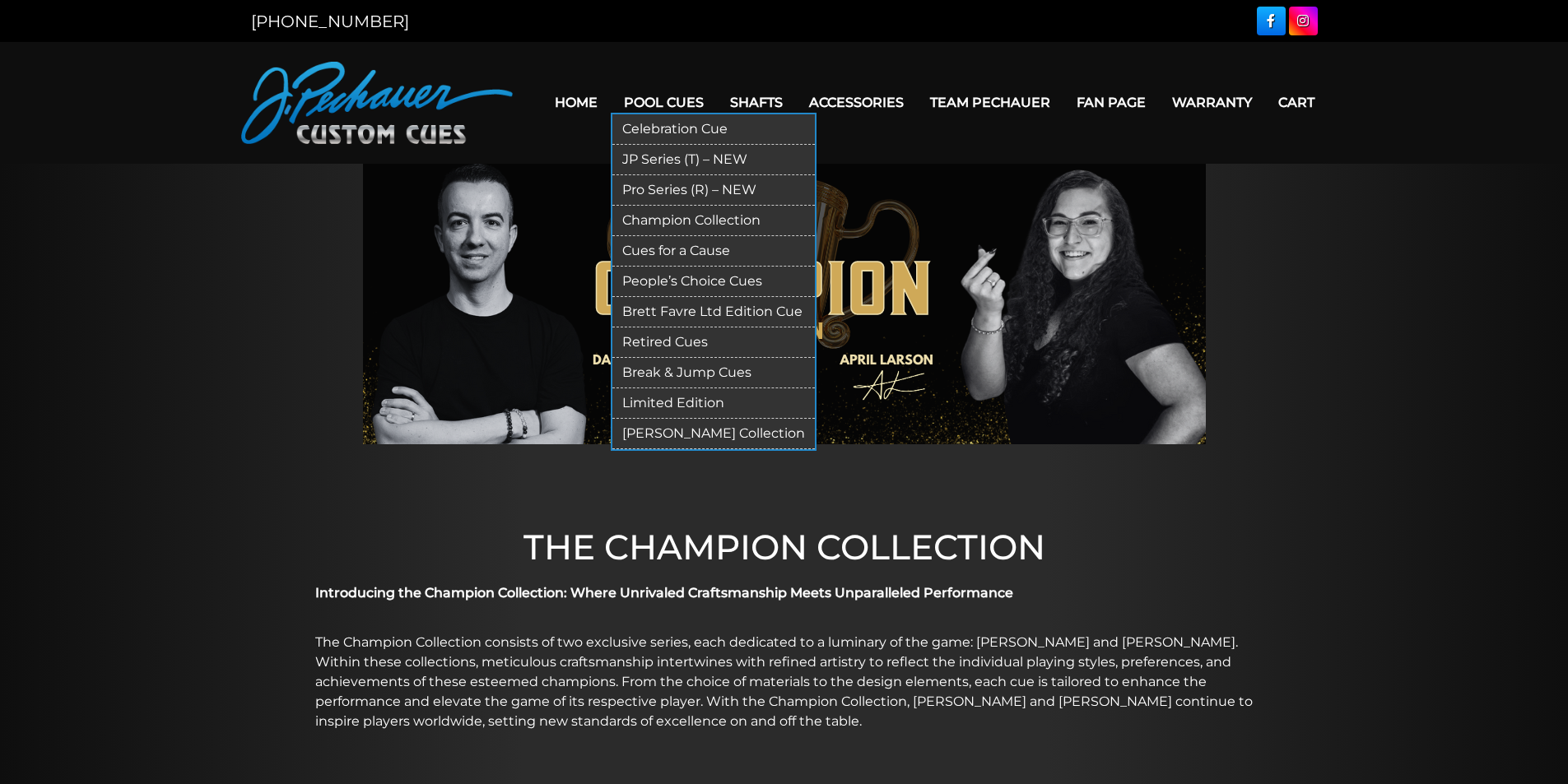
click at [697, 155] on link "JP Series (T) – NEW" at bounding box center [714, 160] width 202 height 31
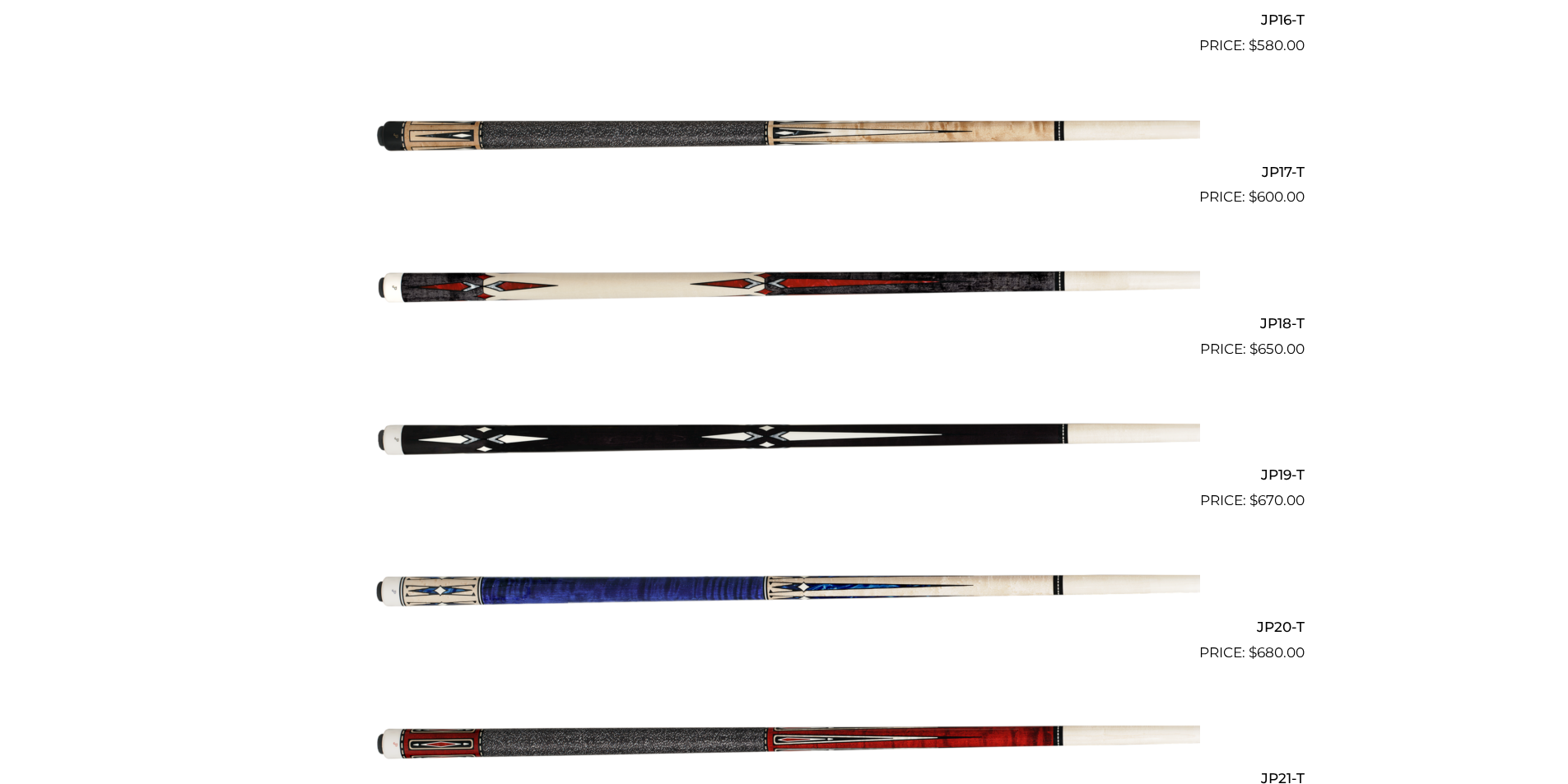
scroll to position [3097, 0]
